Goal: Task Accomplishment & Management: Manage account settings

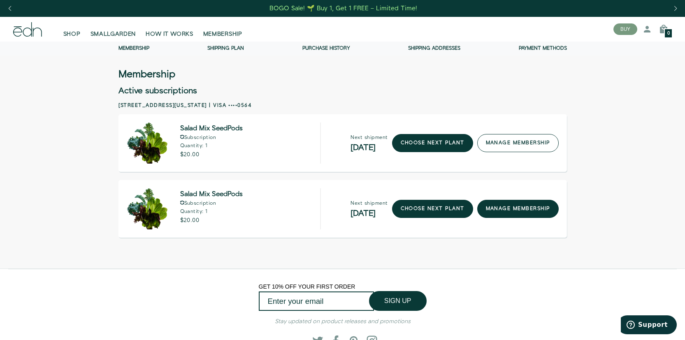
click at [514, 149] on link "manage membership" at bounding box center [517, 143] width 81 height 18
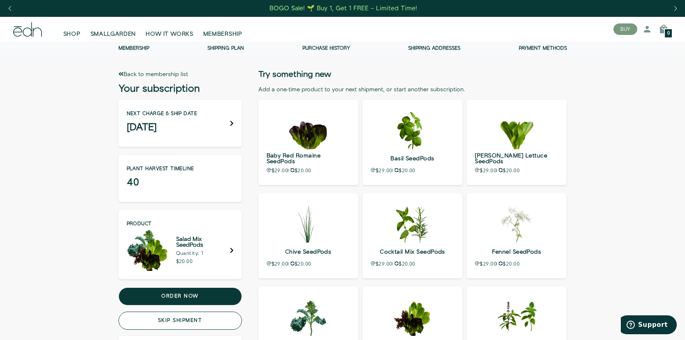
click at [185, 322] on button "Skip shipment" at bounding box center [179, 321] width 123 height 18
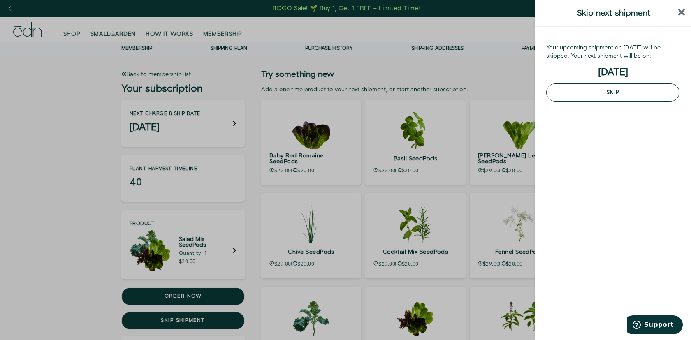
click at [635, 88] on button "Skip" at bounding box center [612, 92] width 133 height 18
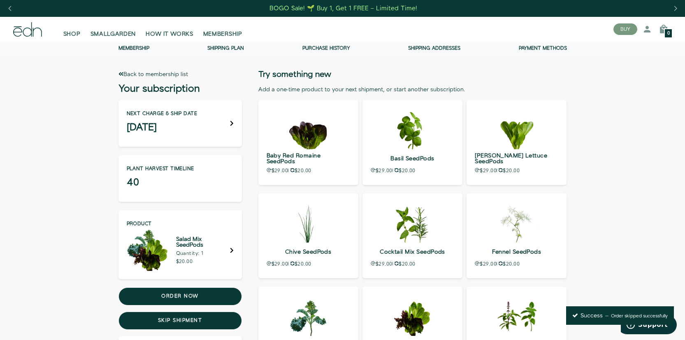
click at [151, 73] on link "Back to membership list" at bounding box center [152, 74] width 69 height 8
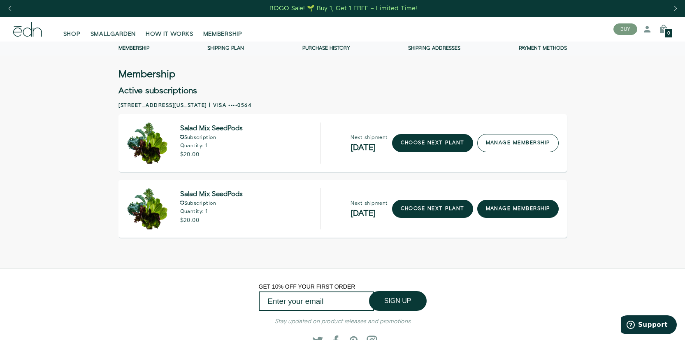
click at [491, 150] on link "manage membership" at bounding box center [517, 143] width 81 height 18
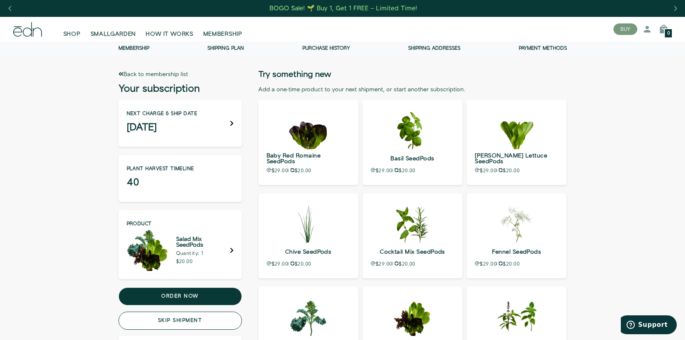
click at [186, 324] on button "Skip shipment" at bounding box center [179, 321] width 123 height 18
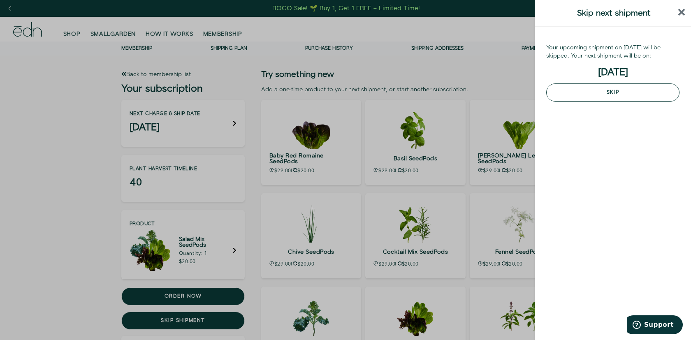
click at [596, 98] on button "Skip" at bounding box center [612, 92] width 133 height 18
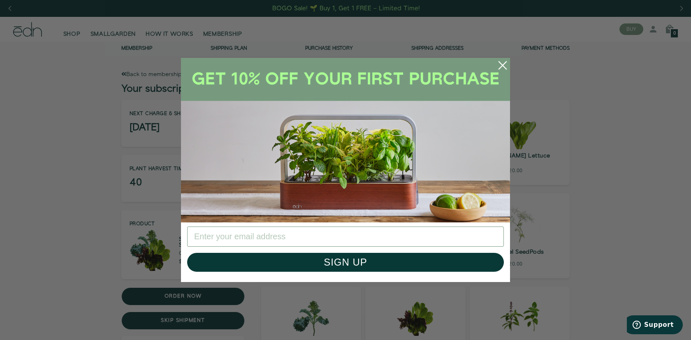
click at [499, 65] on circle "Close dialog" at bounding box center [502, 65] width 18 height 18
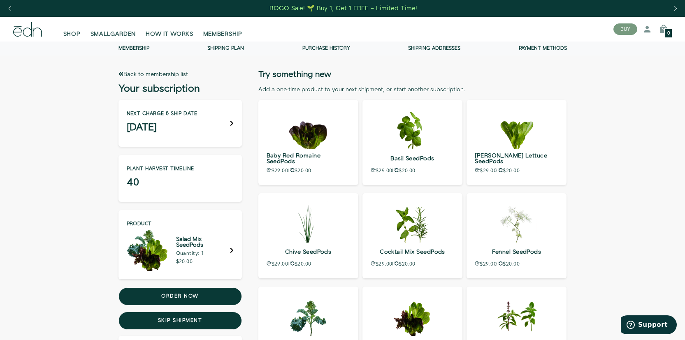
click at [147, 72] on link "Back to membership list" at bounding box center [152, 74] width 69 height 8
